Goal: Navigation & Orientation: Find specific page/section

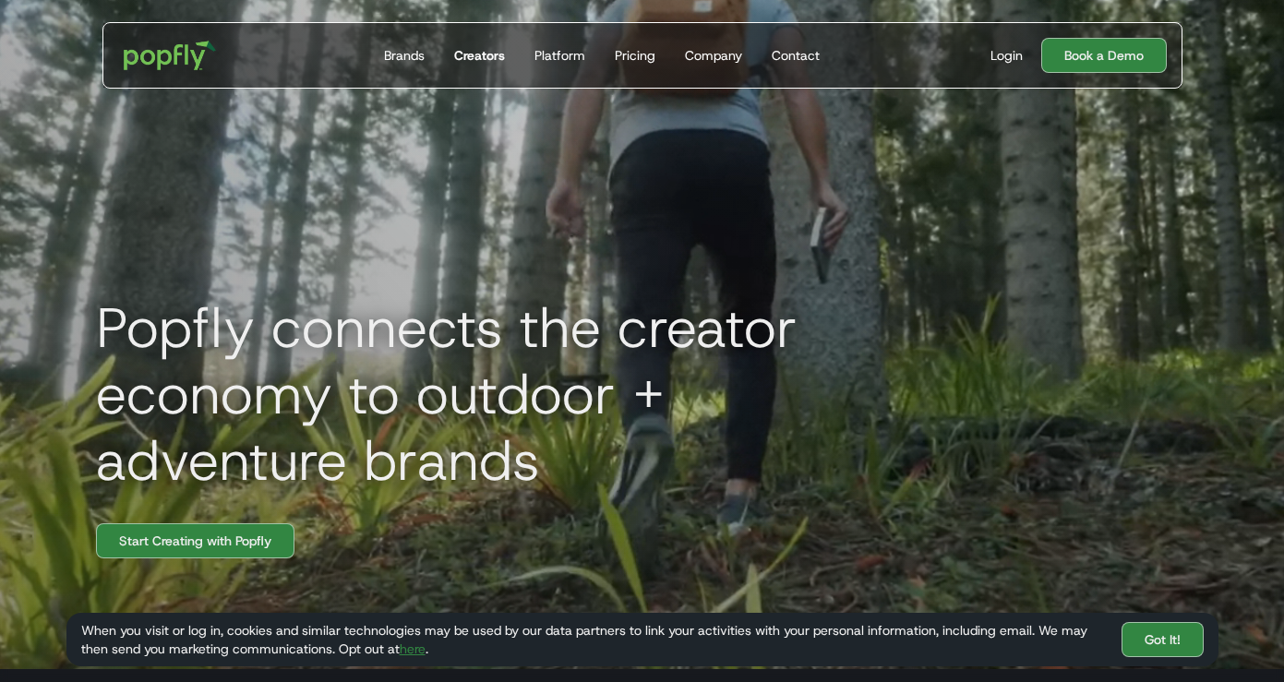
click at [492, 53] on div "Creators" at bounding box center [479, 55] width 51 height 18
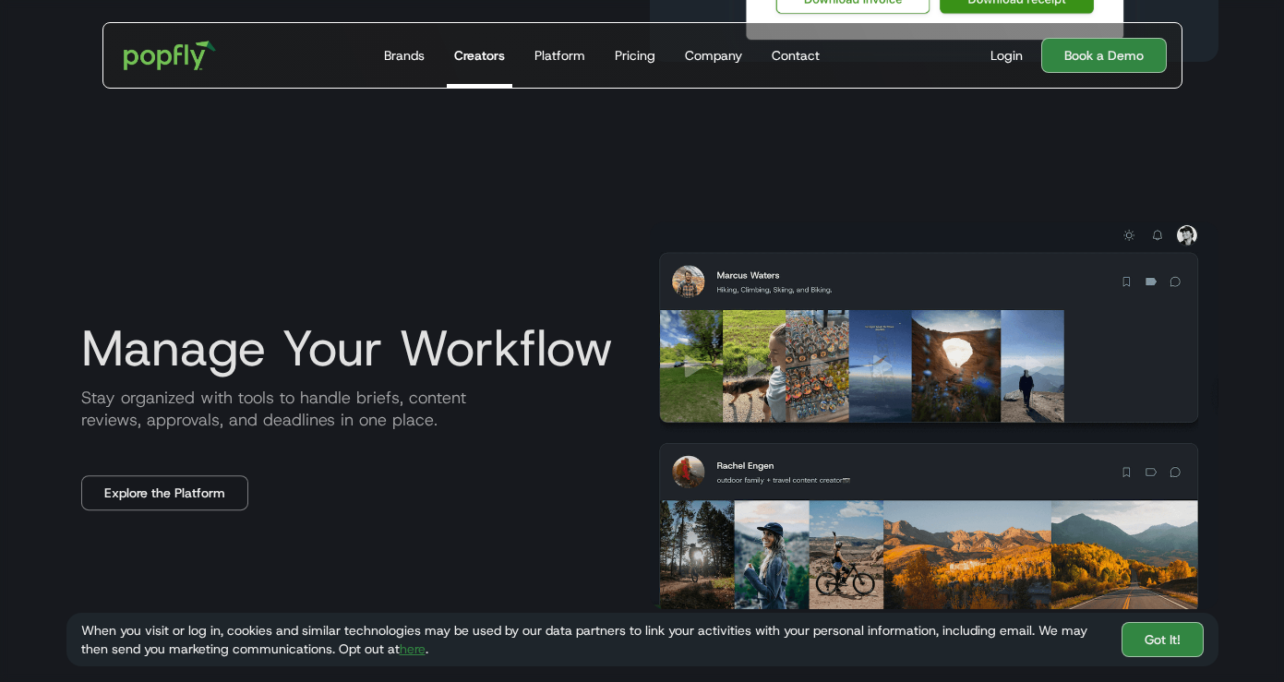
scroll to position [2192, 0]
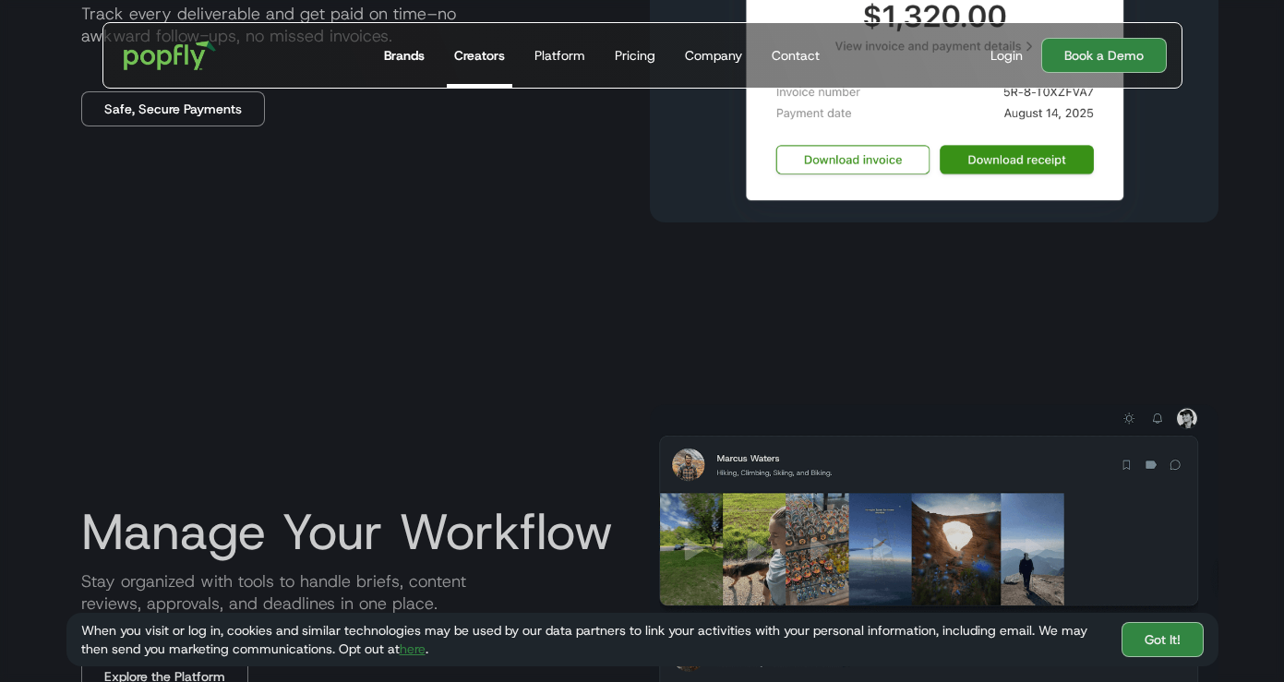
click at [408, 48] on div "Brands" at bounding box center [404, 55] width 41 height 18
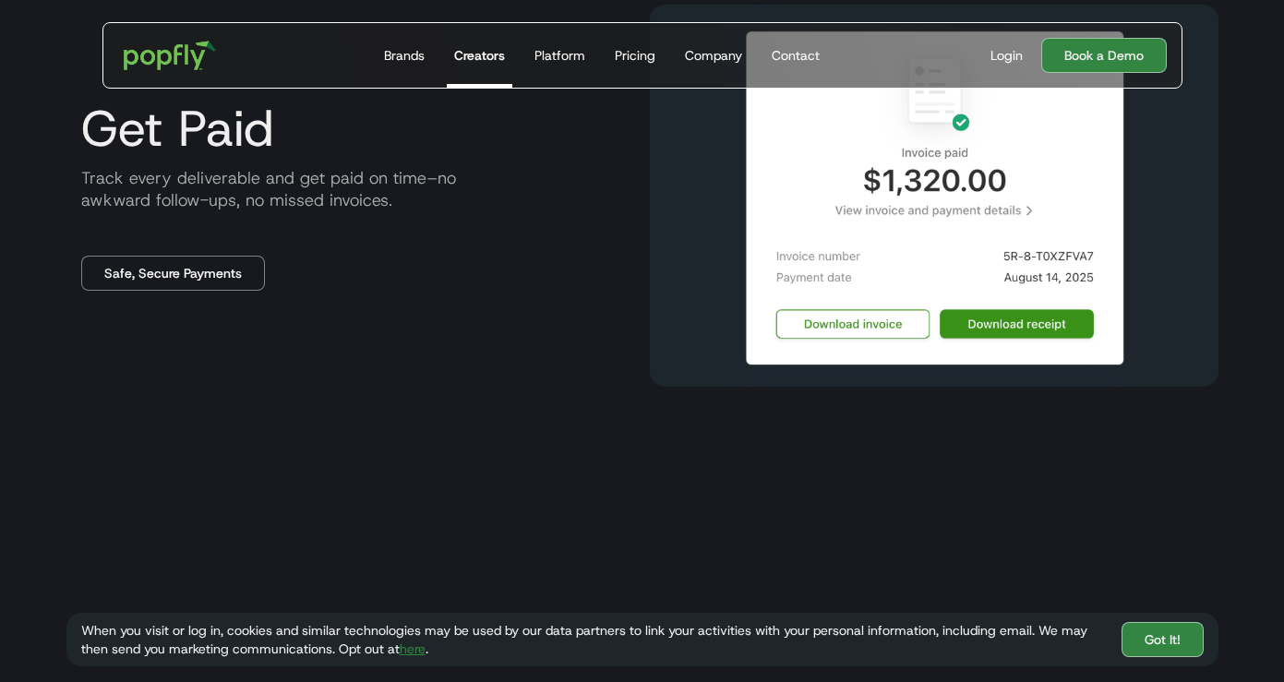
scroll to position [2026, 0]
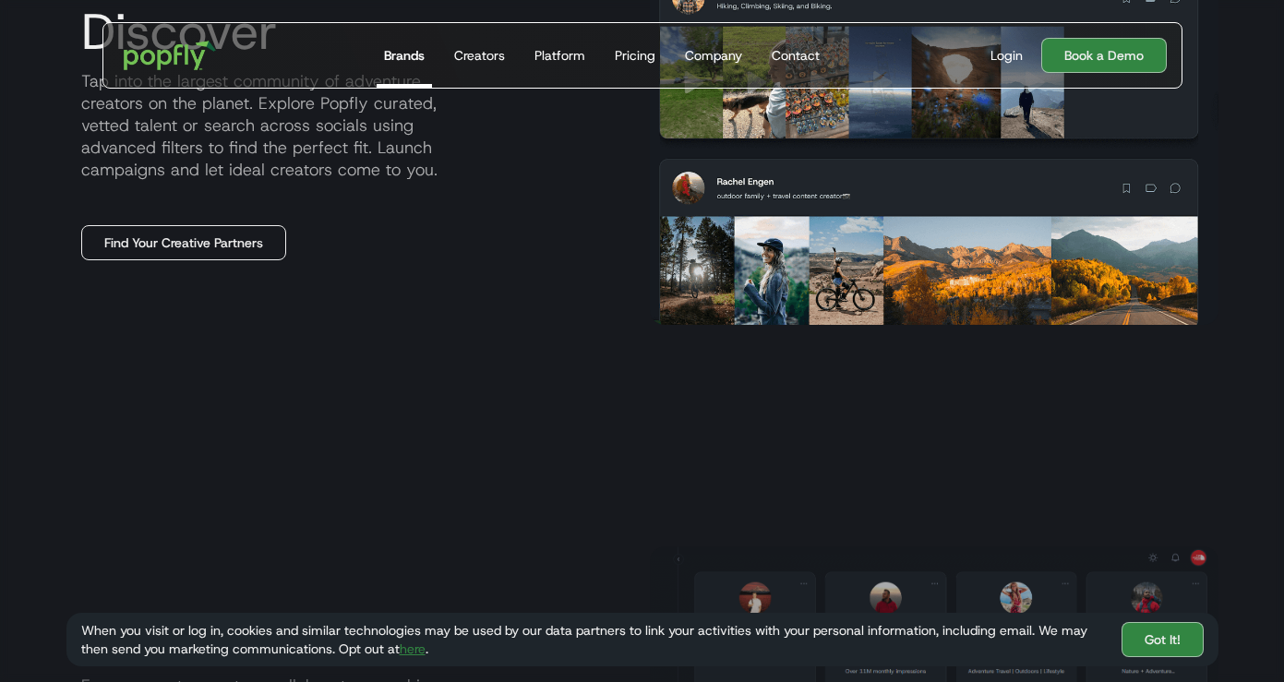
scroll to position [1025, 0]
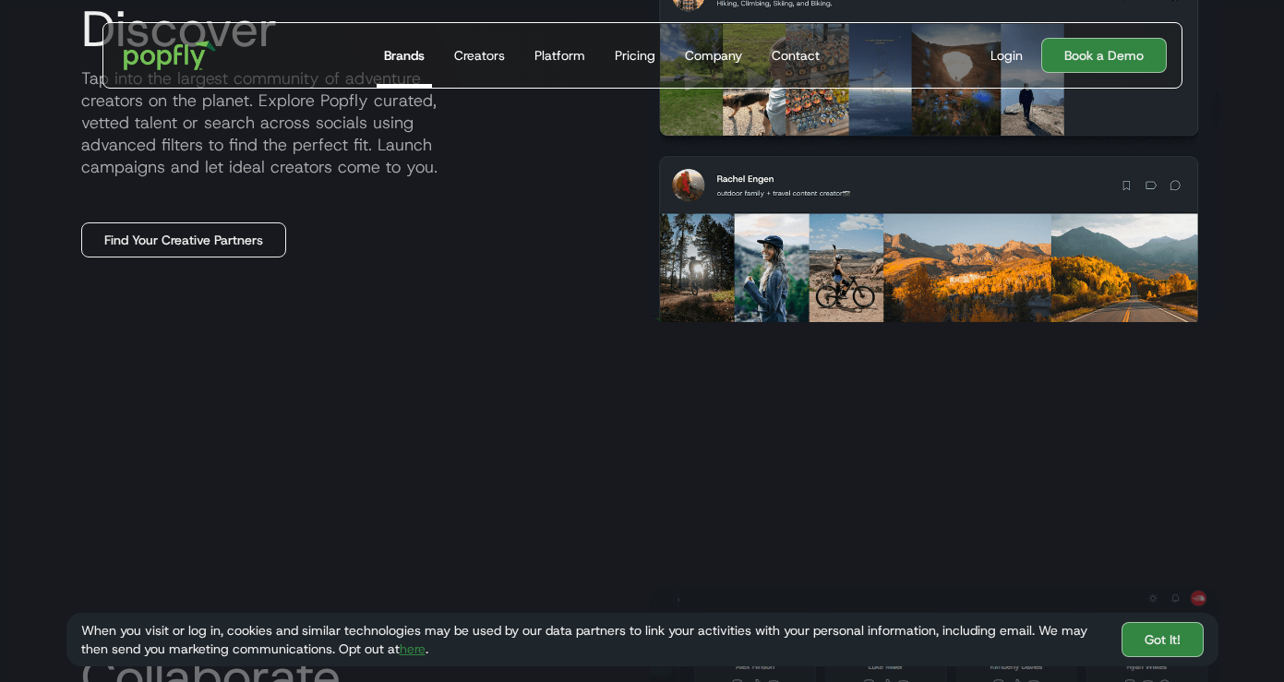
click at [224, 245] on link "Find Your Creative Partners" at bounding box center [183, 239] width 205 height 35
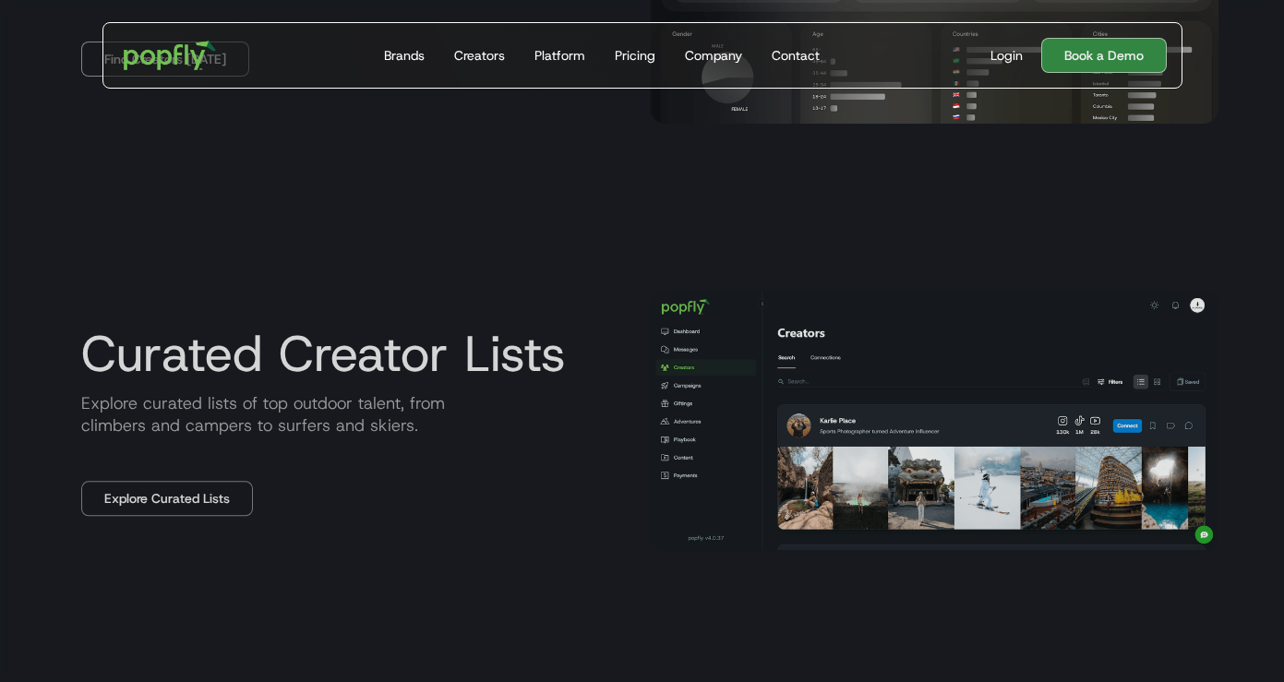
scroll to position [1633, 0]
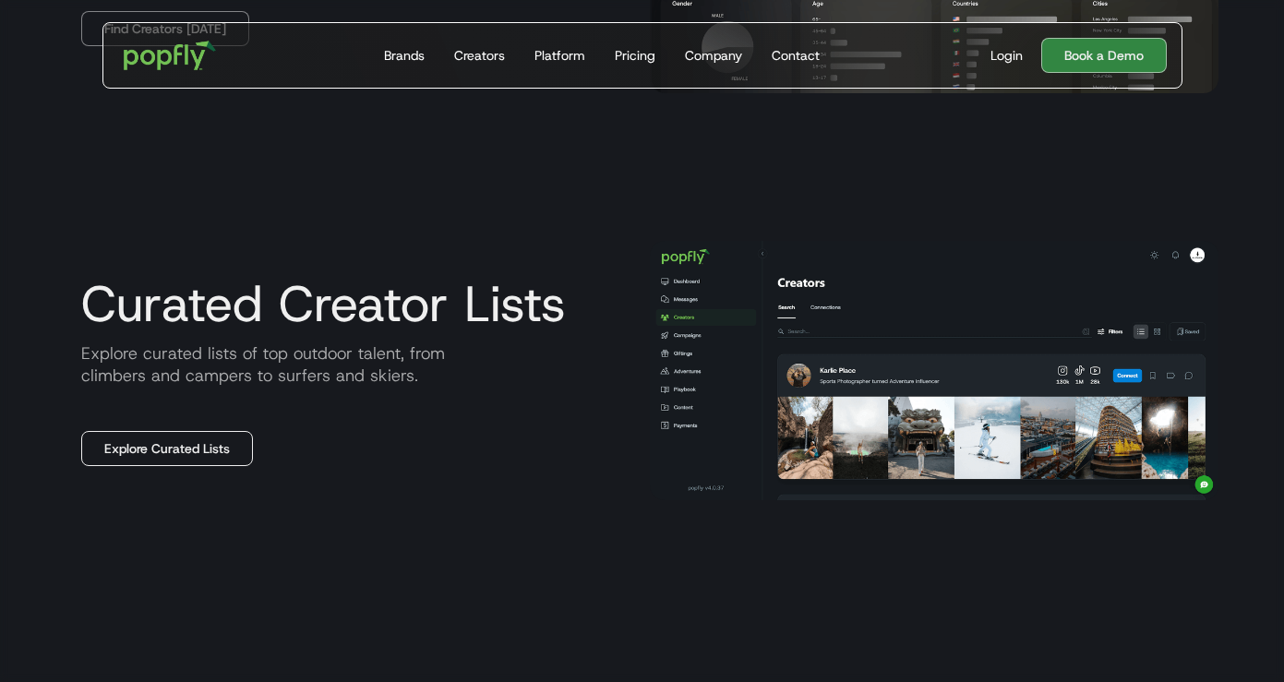
click at [208, 431] on link "Explore Curated Lists" at bounding box center [167, 448] width 172 height 35
